Goal: Navigation & Orientation: Find specific page/section

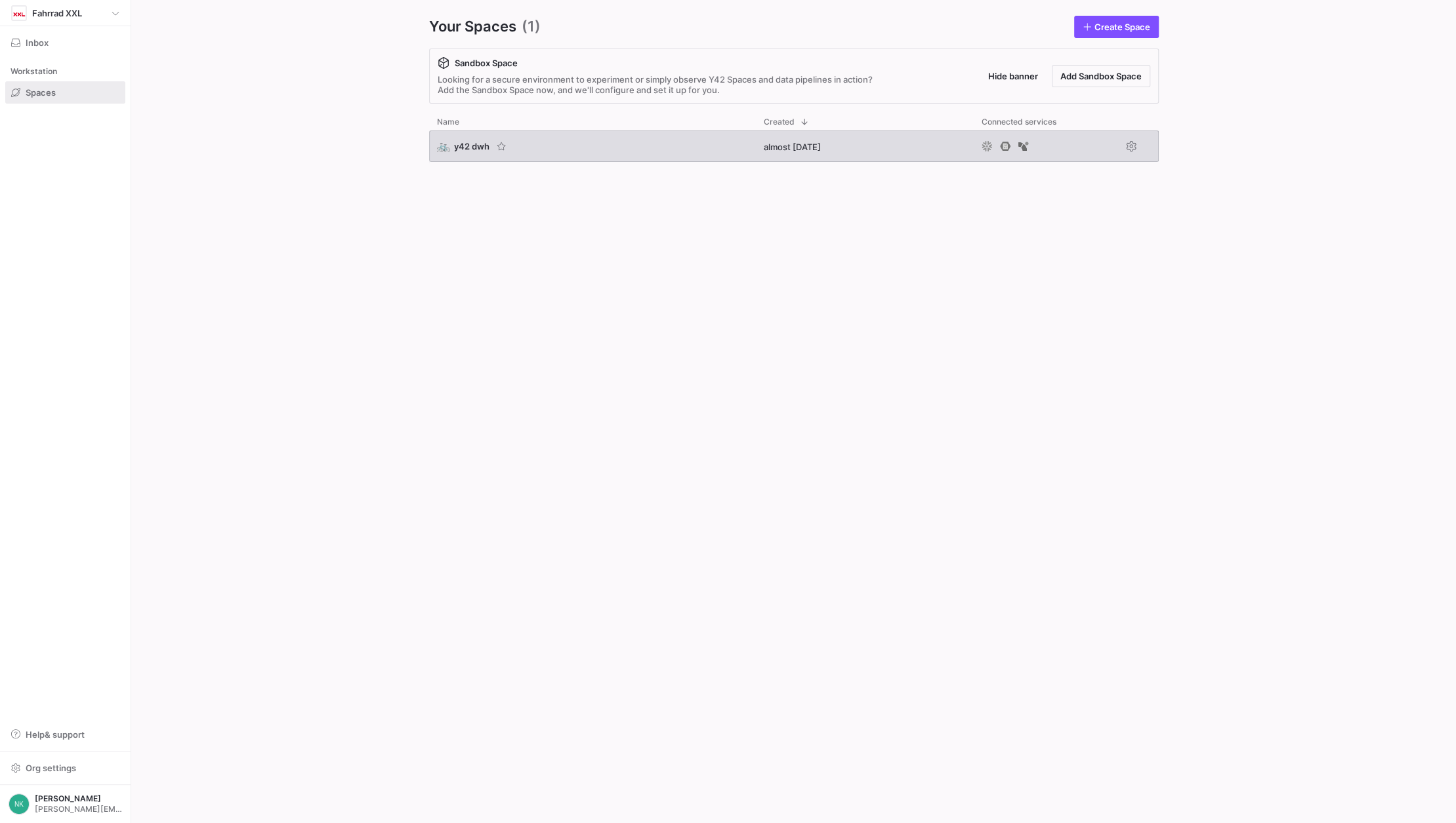
click at [464, 151] on div "🚲 y42 dwh" at bounding box center [463, 146] width 53 height 12
